Goal: Task Accomplishment & Management: Manage account settings

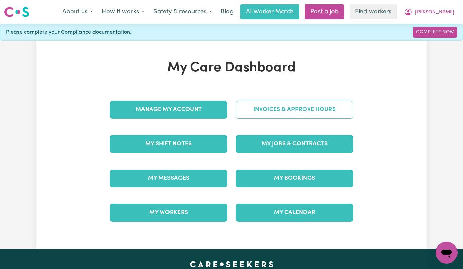
click at [259, 104] on link "Invoices & Approve Hours" at bounding box center [294, 110] width 118 height 18
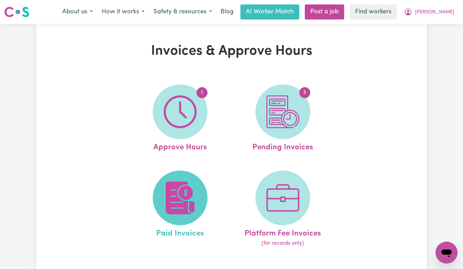
click at [185, 193] on img at bounding box center [180, 198] width 33 height 33
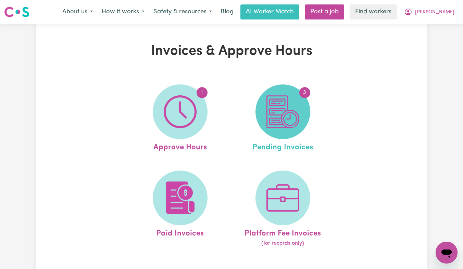
click at [300, 109] on span "3" at bounding box center [282, 112] width 55 height 55
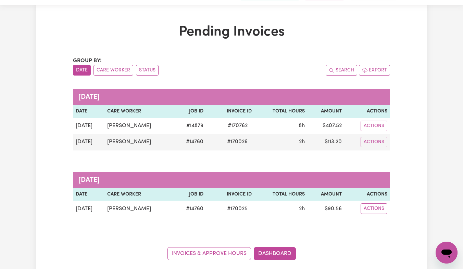
scroll to position [22, 0]
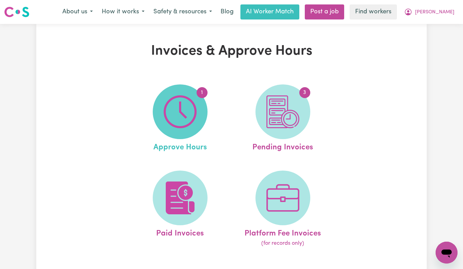
click at [203, 122] on span "1" at bounding box center [180, 112] width 55 height 55
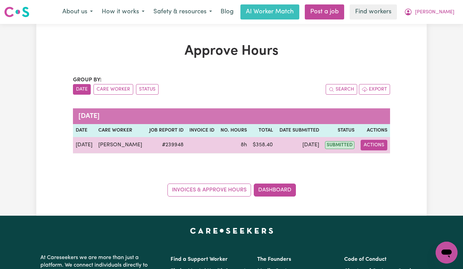
click at [365, 144] on button "Actions" at bounding box center [373, 145] width 27 height 11
click at [370, 157] on span "View job report 239948" at bounding box center [368, 161] width 5 height 8
select select "pm"
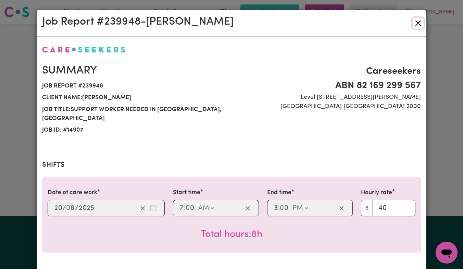
click at [417, 22] on button "Close" at bounding box center [417, 23] width 11 height 11
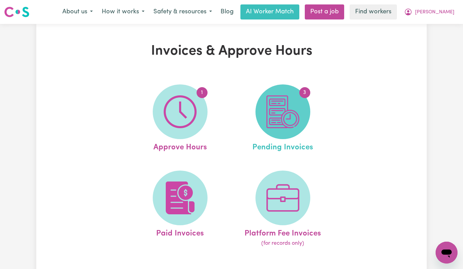
click at [288, 108] on img at bounding box center [282, 111] width 33 height 33
